Goal: Task Accomplishment & Management: Manage account settings

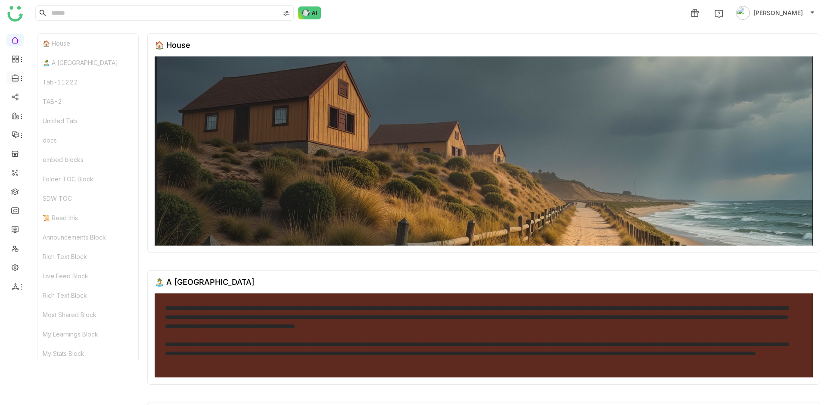
click at [15, 79] on icon at bounding box center [16, 78] width 8 height 8
click at [49, 127] on link "Library" at bounding box center [60, 127] width 56 height 6
click at [9, 77] on div at bounding box center [14, 78] width 17 height 8
click at [19, 79] on icon at bounding box center [21, 78] width 7 height 7
click at [53, 128] on div "Untitled Tab" at bounding box center [87, 120] width 101 height 19
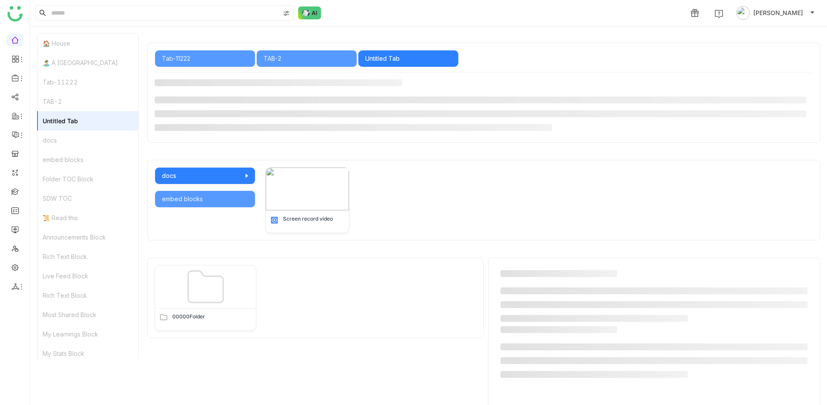
scroll to position [370, 0]
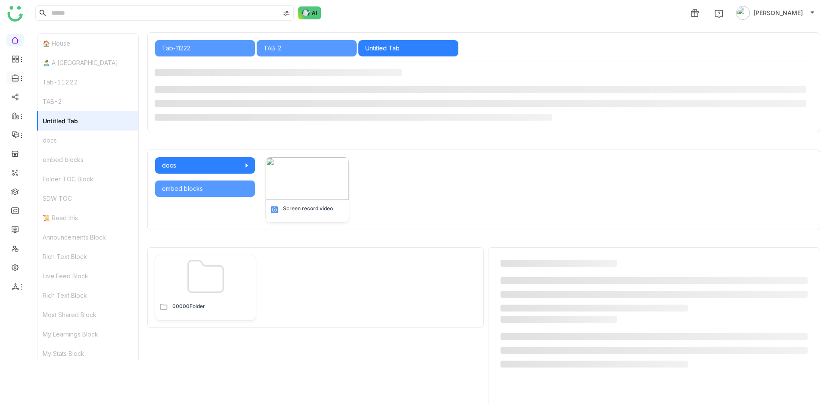
click at [18, 75] on icon at bounding box center [21, 78] width 7 height 7
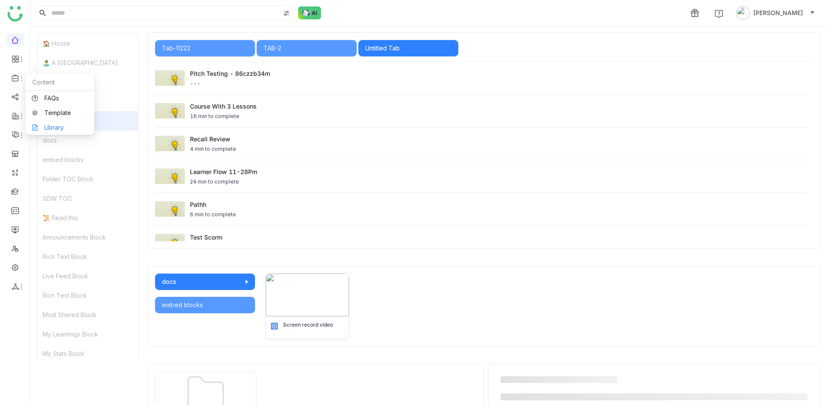
click at [40, 128] on link "Library" at bounding box center [60, 127] width 56 height 6
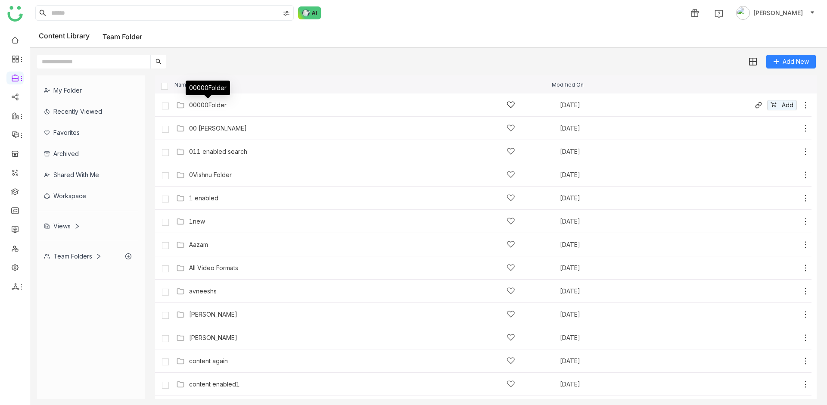
click at [221, 102] on div "00000Folder" at bounding box center [207, 105] width 37 height 7
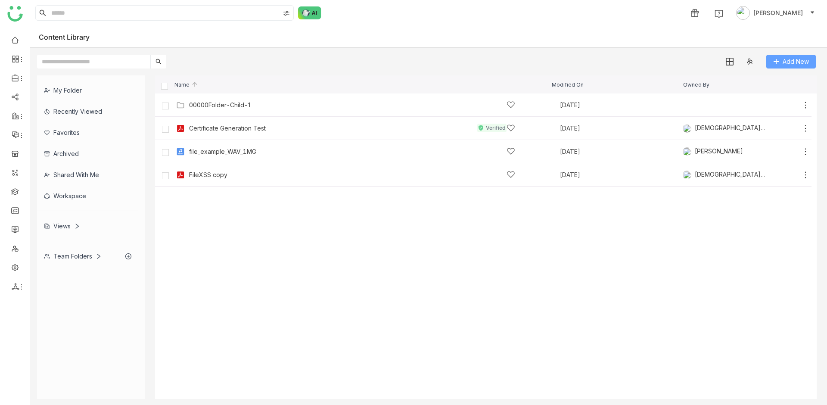
click at [785, 67] on button "Add New" at bounding box center [791, 62] width 50 height 14
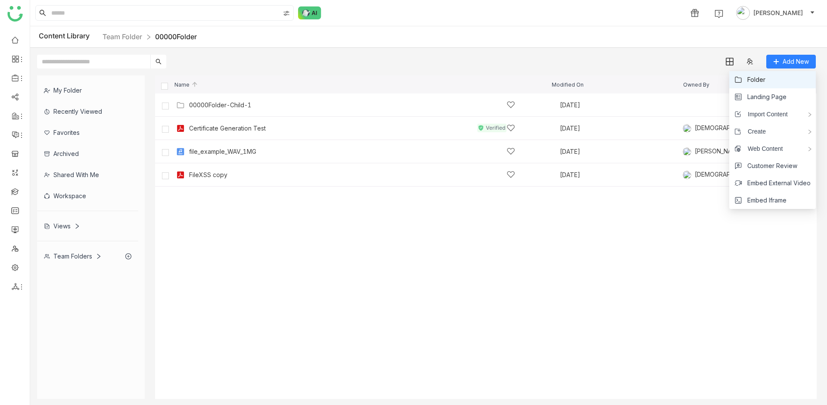
click at [769, 82] on li "Folder" at bounding box center [772, 79] width 87 height 17
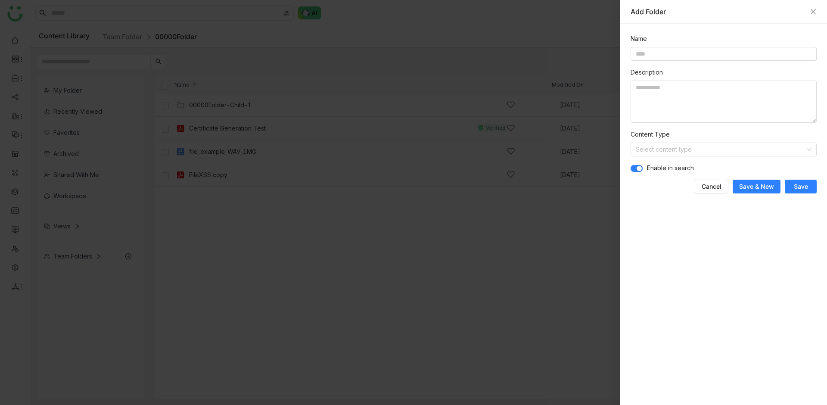
click at [638, 167] on span "button" at bounding box center [639, 168] width 5 height 5
click at [638, 167] on button "button" at bounding box center [637, 168] width 12 height 7
click at [709, 185] on span "Cancel" at bounding box center [712, 186] width 20 height 9
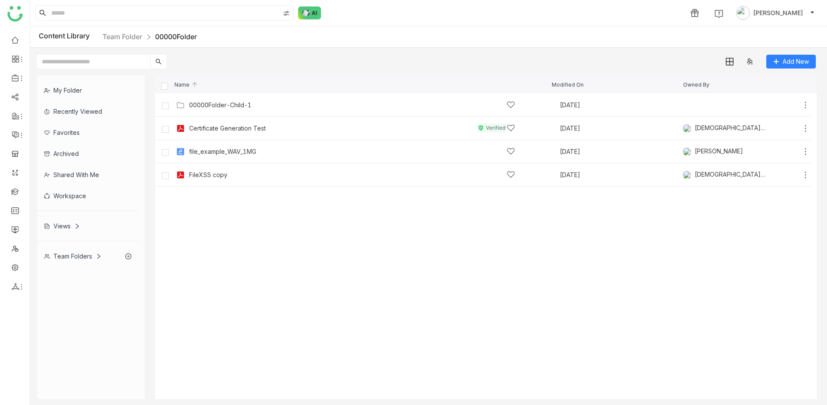
click at [289, 85] on div "Name" at bounding box center [354, 85] width 395 height 6
